Goal: Check status: Check status

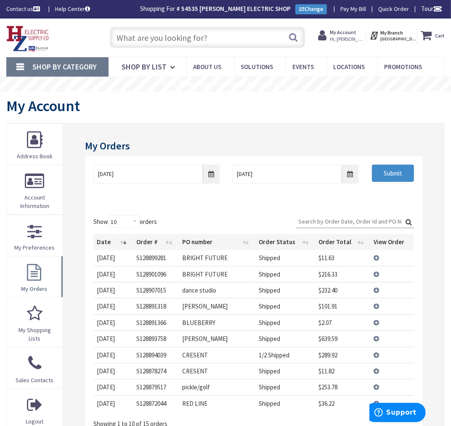
click at [29, 35] on img at bounding box center [27, 39] width 43 height 26
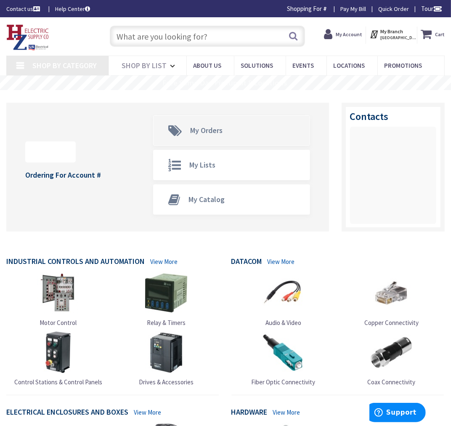
click at [217, 129] on span "My Orders" at bounding box center [206, 130] width 32 height 10
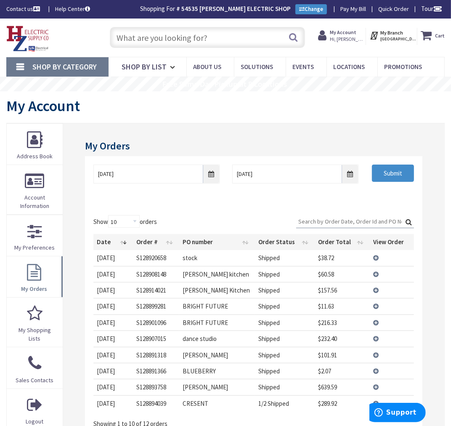
click at [378, 257] on td "View Details" at bounding box center [392, 258] width 44 height 16
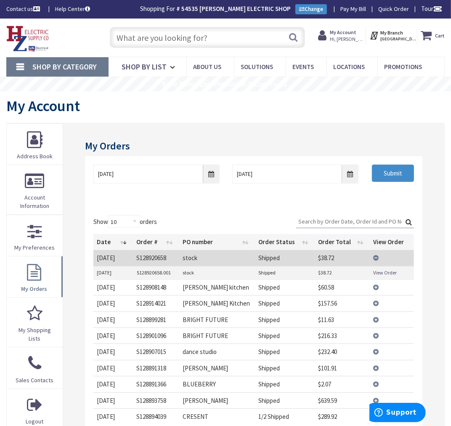
click at [380, 271] on link "View Order" at bounding box center [386, 272] width 24 height 7
click at [377, 257] on td "View Details" at bounding box center [392, 258] width 44 height 16
